Goal: Check status: Check status

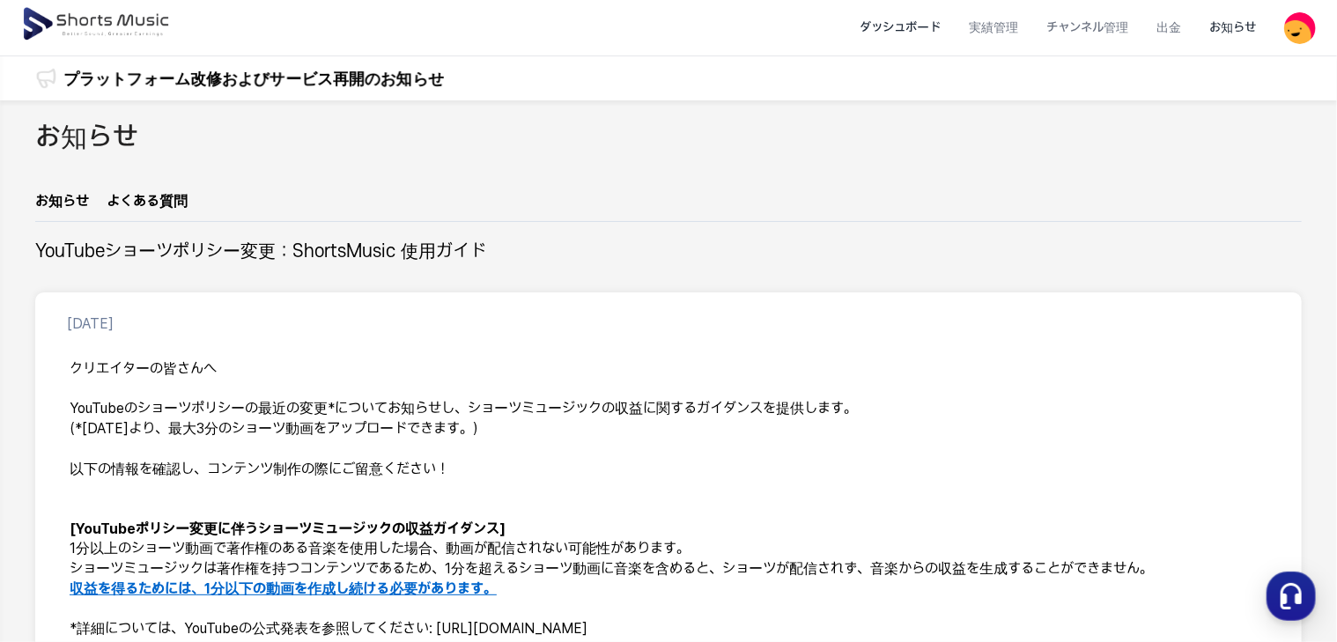
click at [909, 36] on li "ダッシュボード" at bounding box center [900, 27] width 109 height 47
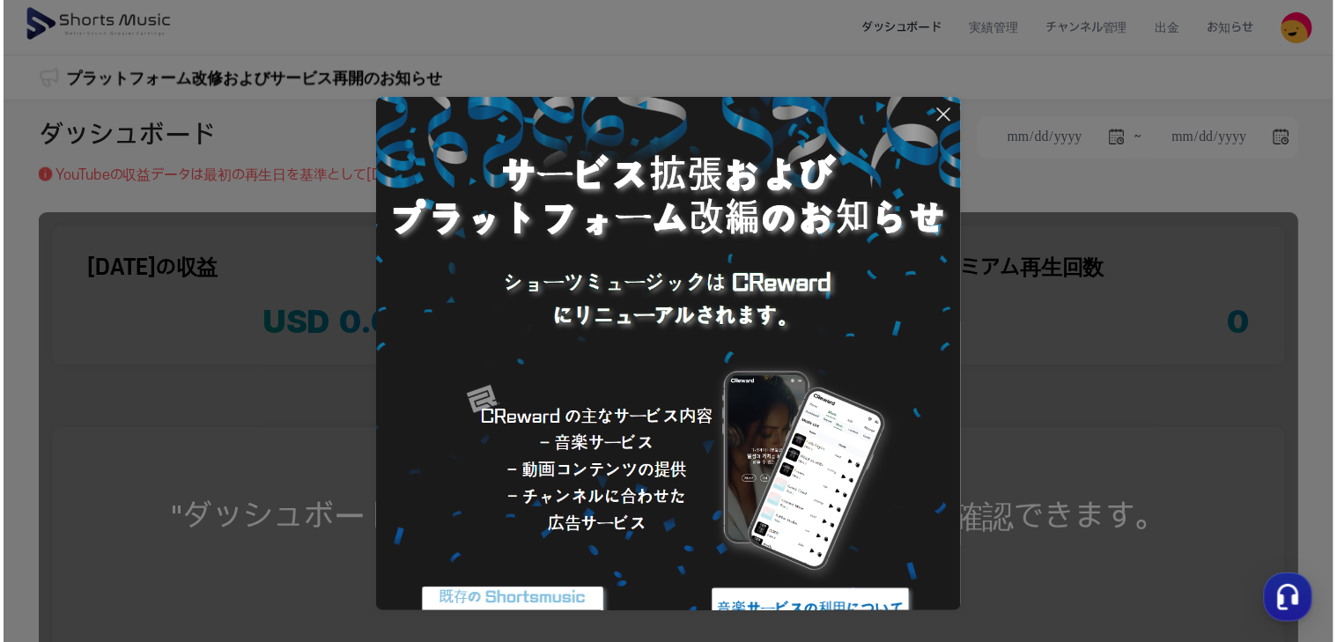
scroll to position [76, 0]
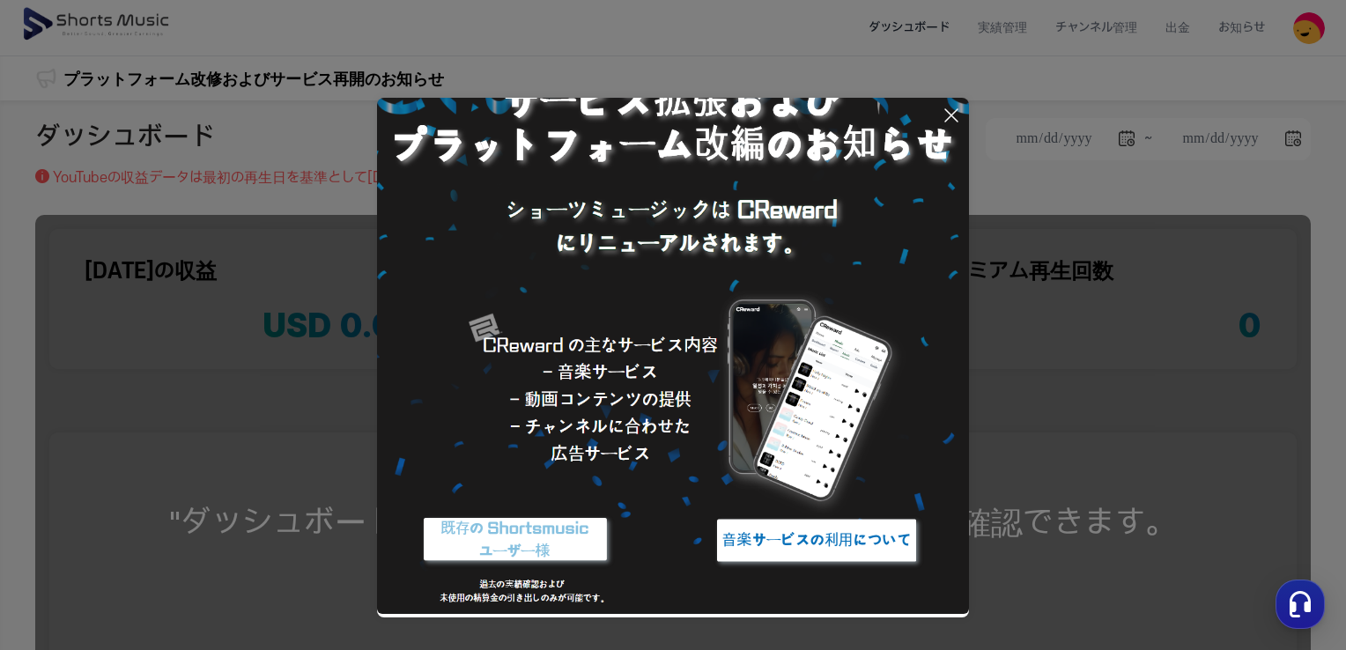
click at [952, 114] on icon at bounding box center [951, 115] width 12 height 12
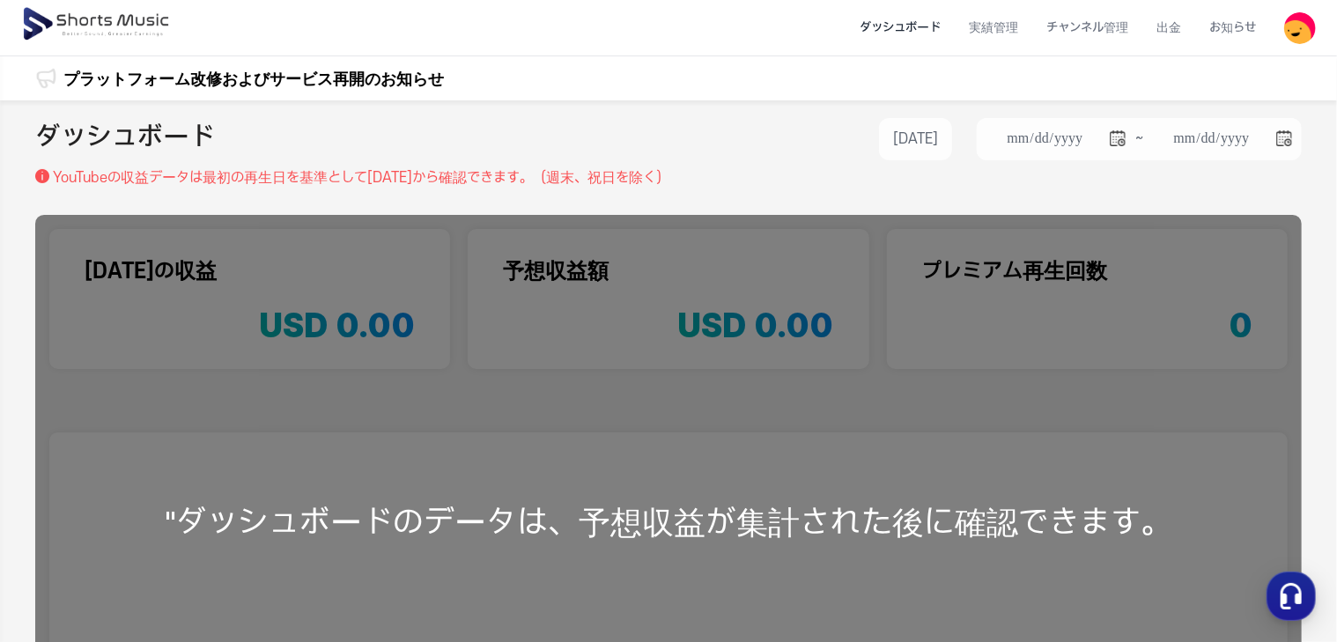
click at [949, 108] on div "**********" at bounding box center [668, 528] width 1337 height 856
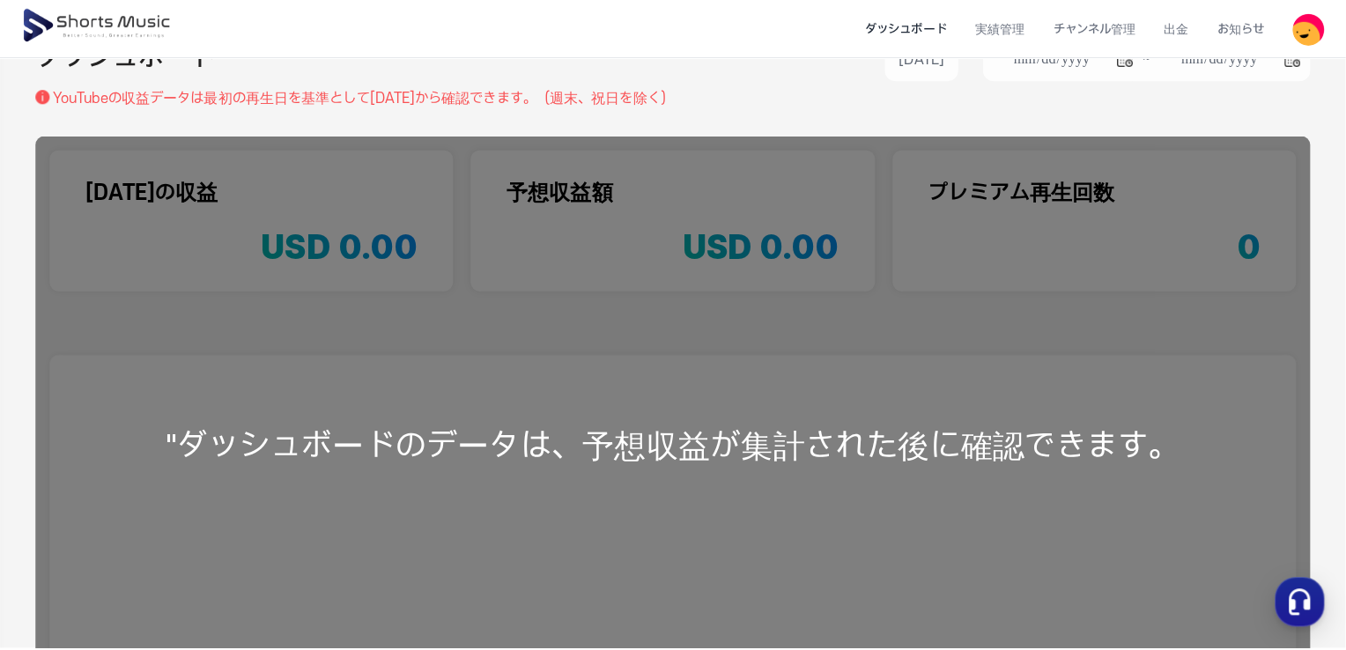
scroll to position [0, 0]
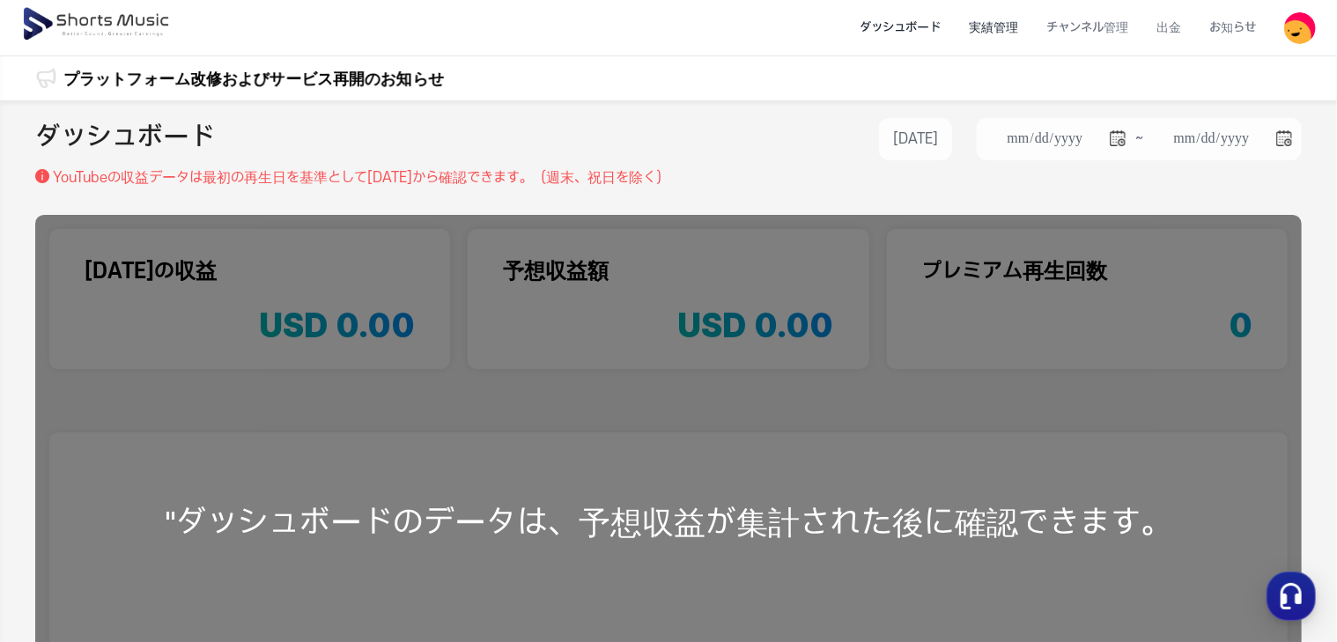
click at [1003, 33] on li "実績管理" at bounding box center [994, 27] width 78 height 47
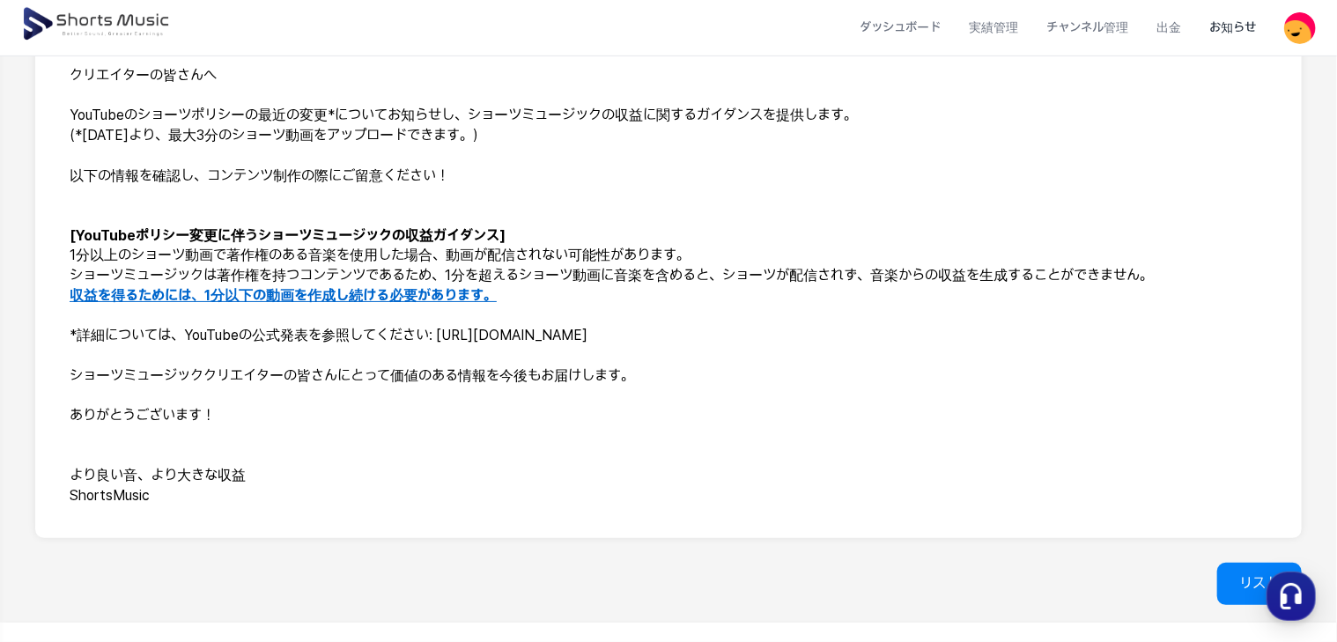
scroll to position [391, 0]
